Goal: Transaction & Acquisition: Purchase product/service

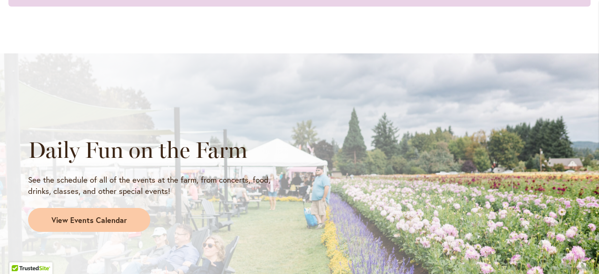
scroll to position [766, 0]
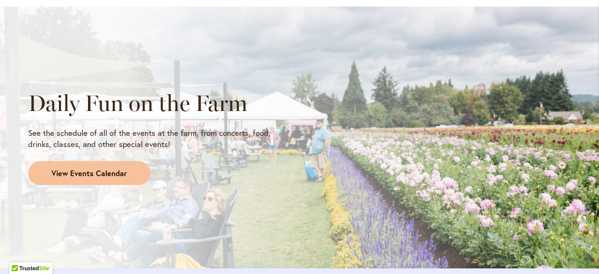
click at [91, 168] on span "View Events Calendar" at bounding box center [88, 173] width 75 height 11
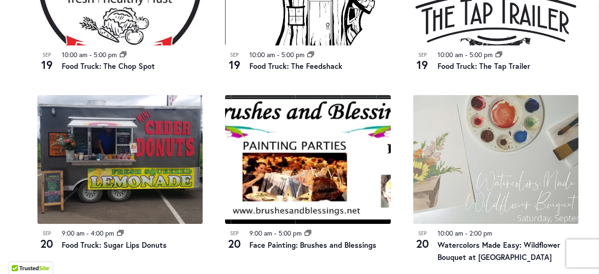
scroll to position [1046, 0]
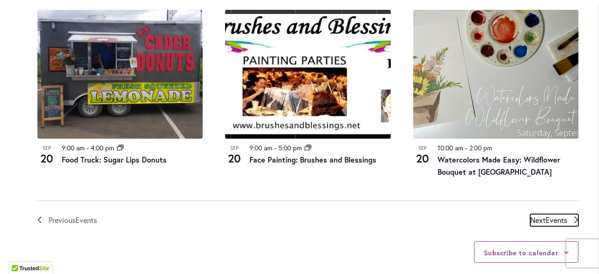
click at [555, 215] on span "Events" at bounding box center [556, 220] width 22 height 10
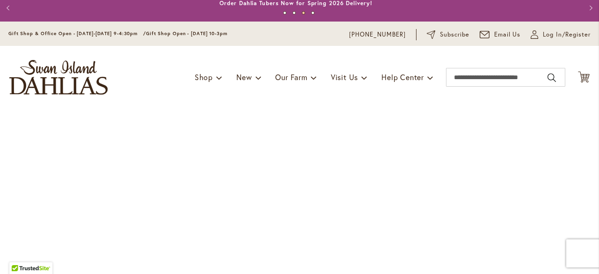
scroll to position [0, 0]
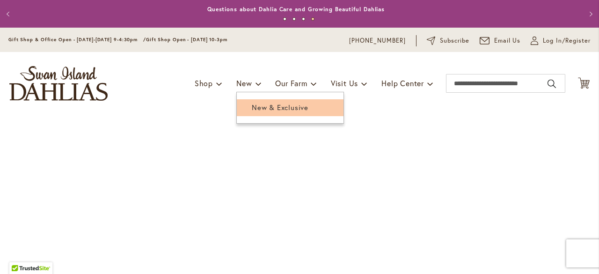
click at [260, 107] on span "New & Exclusive" at bounding box center [280, 106] width 57 height 9
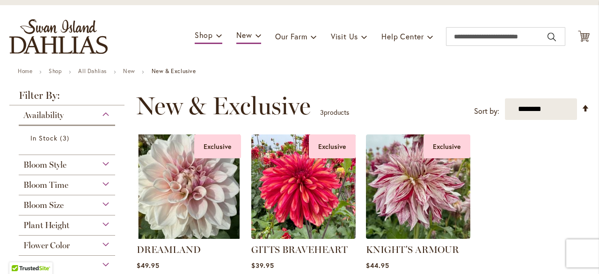
scroll to position [94, 0]
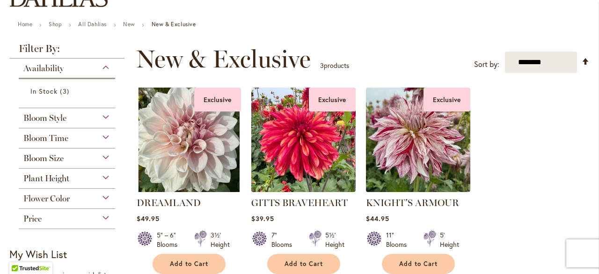
click at [109, 116] on div "Bloom Style" at bounding box center [67, 115] width 96 height 15
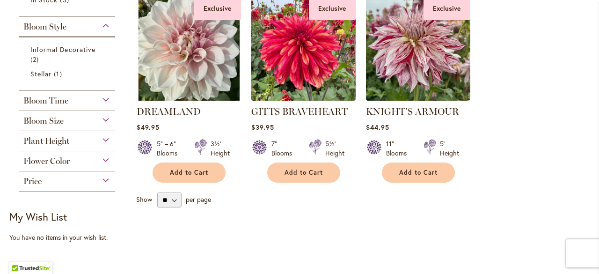
scroll to position [187, 0]
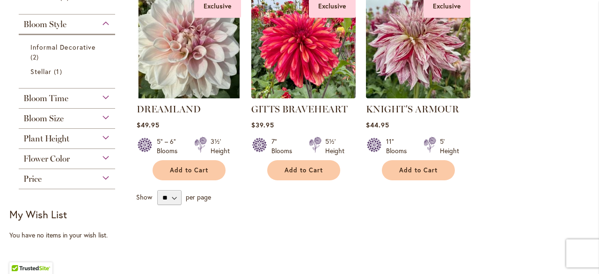
click at [106, 117] on div "Bloom Size" at bounding box center [67, 115] width 96 height 15
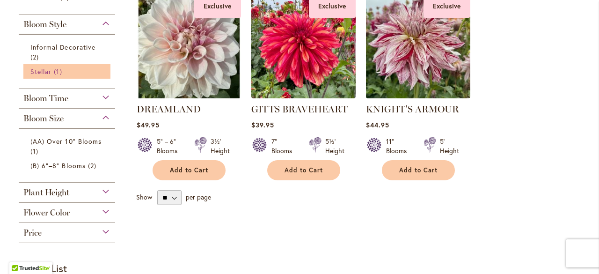
click at [50, 73] on span "Stellar" at bounding box center [40, 71] width 21 height 9
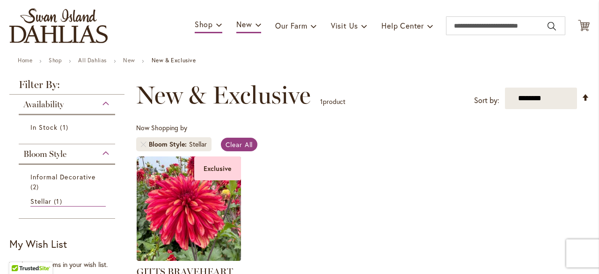
scroll to position [94, 0]
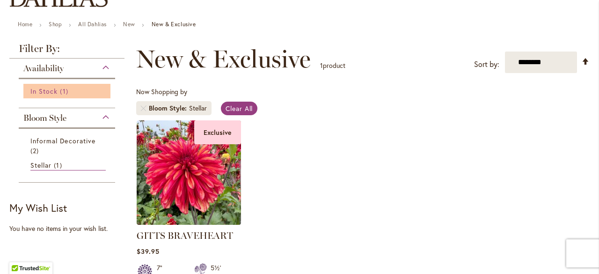
click at [46, 93] on span "In Stock" at bounding box center [43, 91] width 27 height 9
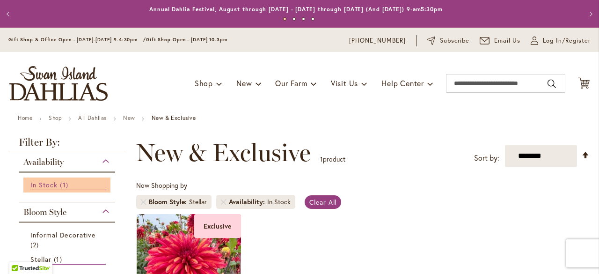
scroll to position [187, 0]
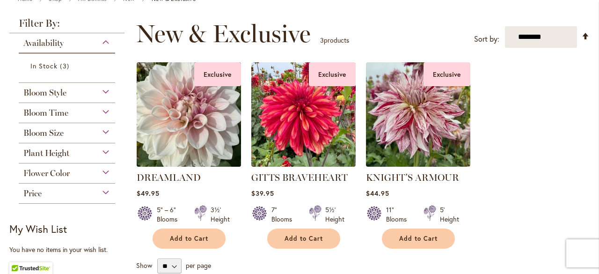
scroll to position [140, 0]
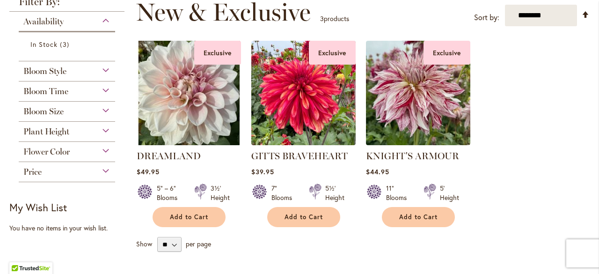
click at [103, 70] on div "Bloom Style" at bounding box center [67, 68] width 96 height 15
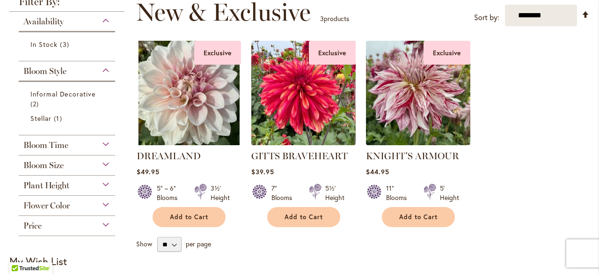
click at [103, 70] on div "Bloom Style" at bounding box center [67, 68] width 96 height 15
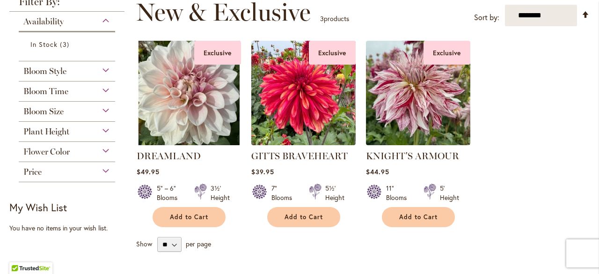
click at [101, 149] on div "Flower Color" at bounding box center [67, 149] width 96 height 15
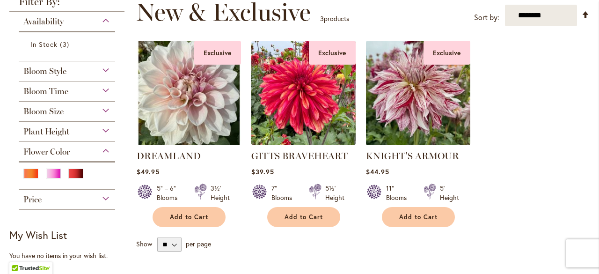
click at [35, 176] on div at bounding box center [33, 174] width 21 height 12
click at [27, 173] on div "Orange/Peach" at bounding box center [30, 173] width 15 height 10
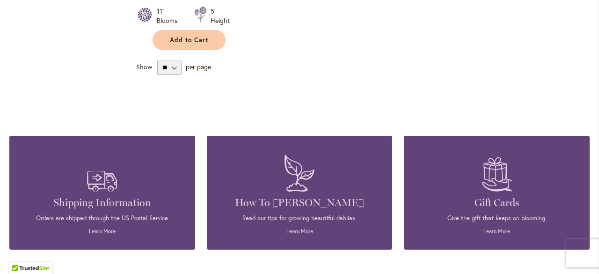
scroll to position [374, 0]
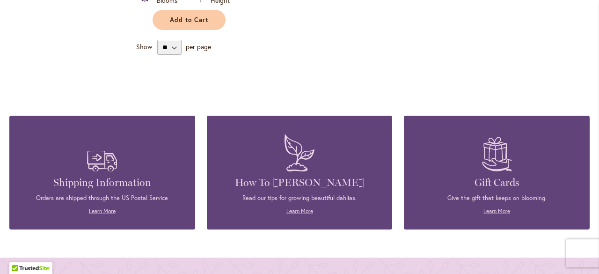
click at [309, 182] on h4 "How To [PERSON_NAME]" at bounding box center [300, 182] width 158 height 13
click at [300, 213] on link "Learn More" at bounding box center [299, 210] width 27 height 7
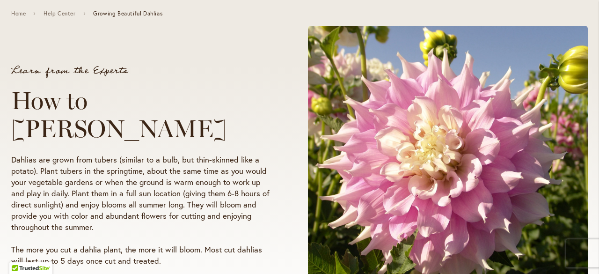
scroll to position [140, 0]
